Goal: Information Seeking & Learning: Find specific fact

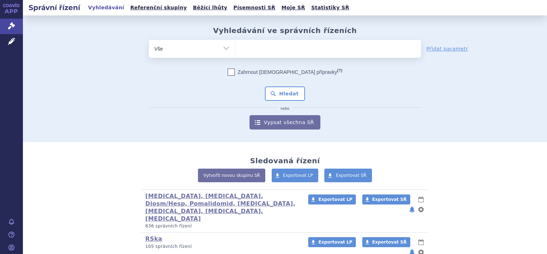
click at [291, 47] on ul at bounding box center [328, 47] width 186 height 15
click at [235, 47] on select at bounding box center [235, 48] width 0 height 18
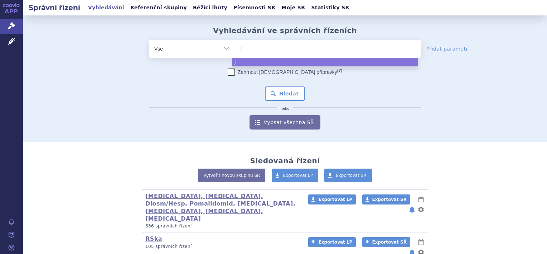
type input "ju"
type input "jub"
type input "jubbo"
type input "jubbon"
type input "jubbont"
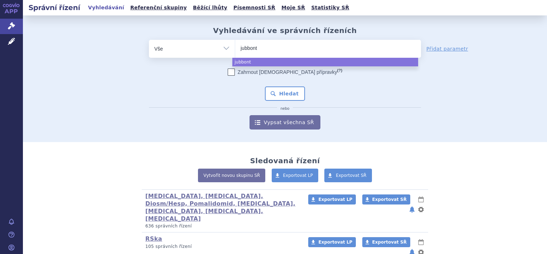
type input "jubbonti"
select select "jubbonti"
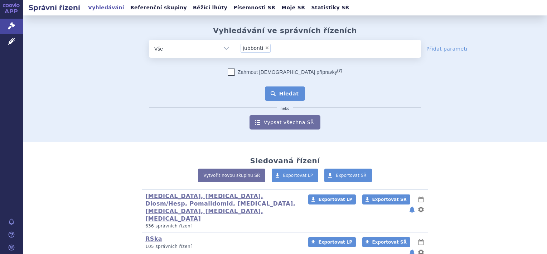
click at [278, 94] on button "Hledat" at bounding box center [285, 93] width 40 height 14
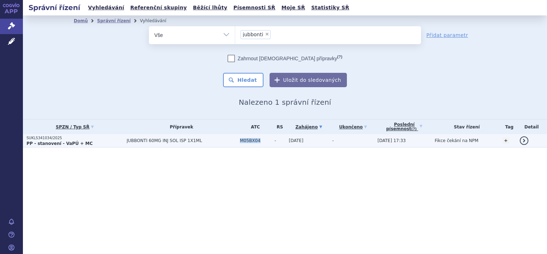
drag, startPoint x: 237, startPoint y: 141, endPoint x: 255, endPoint y: 141, distance: 18.3
click at [255, 141] on td "M05BX04" at bounding box center [253, 140] width 35 height 13
copy span "M05BX04"
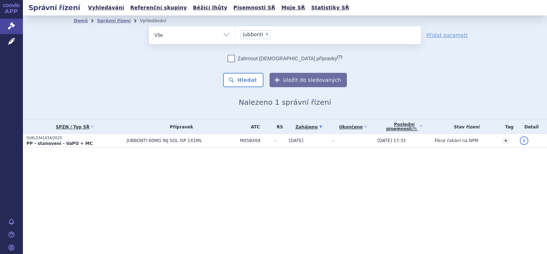
click at [266, 34] on span "×" at bounding box center [267, 34] width 4 height 4
click at [235, 34] on select "jubbonti" at bounding box center [235, 35] width 0 height 18
select select
type input "M05BX04"
select select "M05BX04"
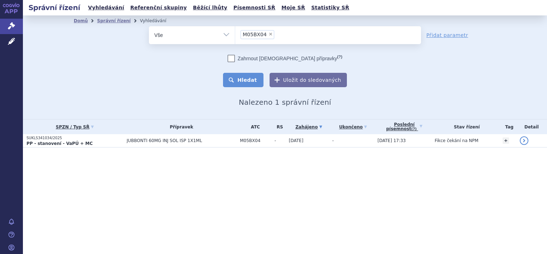
click at [242, 81] on button "Hledat" at bounding box center [243, 80] width 40 height 14
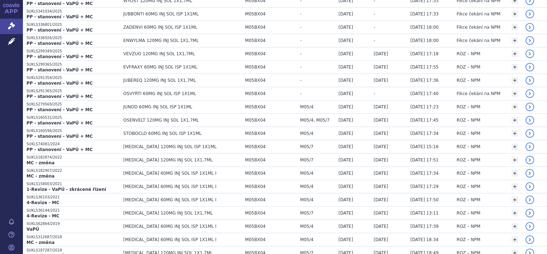
scroll to position [168, 0]
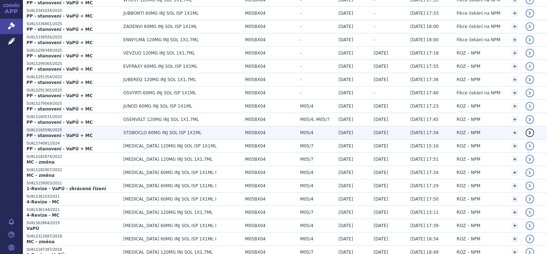
click at [126, 127] on td "STOBOCLO 60MG INJ SOL ISP 1X1ML" at bounding box center [181, 132] width 122 height 13
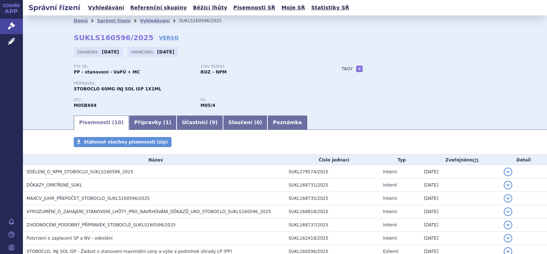
scroll to position [87, 0]
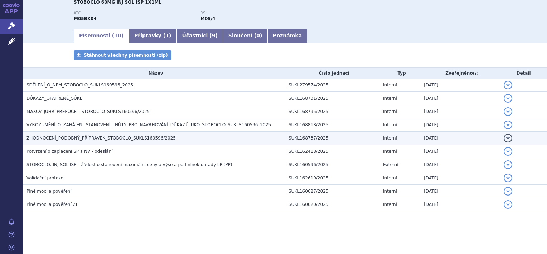
click at [121, 136] on span "ZHODNOCENÍ_PODOBNÝ_PŘÍPRAVEK_STOBOCLO_SUKLS160596/2025" at bounding box center [101, 137] width 149 height 5
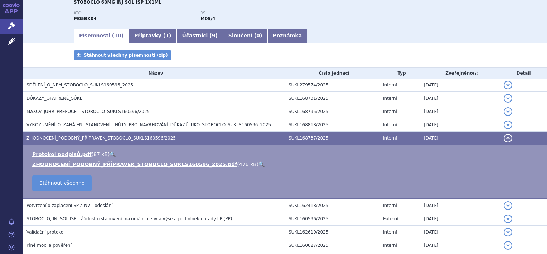
click at [259, 164] on link "🔍" at bounding box center [262, 164] width 6 height 6
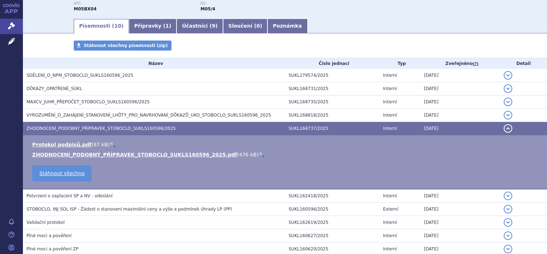
scroll to position [97, 0]
click at [259, 153] on link "🔍" at bounding box center [262, 154] width 6 height 6
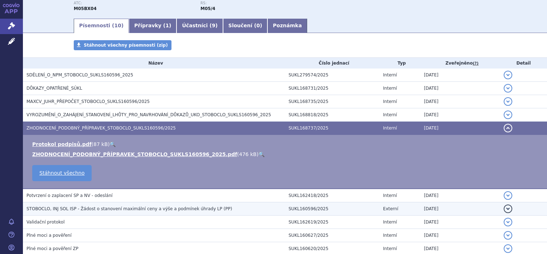
click at [139, 212] on h3 "STOBOCLO, INJ SOL ISP - Žádost o stanovení maximální ceny a výše a podmínek úhr…" at bounding box center [156, 208] width 259 height 7
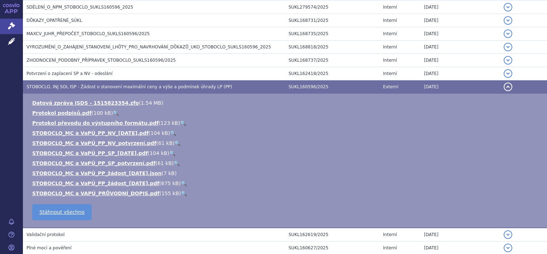
scroll to position [164, 0]
click at [181, 193] on link "🔍" at bounding box center [184, 194] width 6 height 6
